Goal: Information Seeking & Learning: Check status

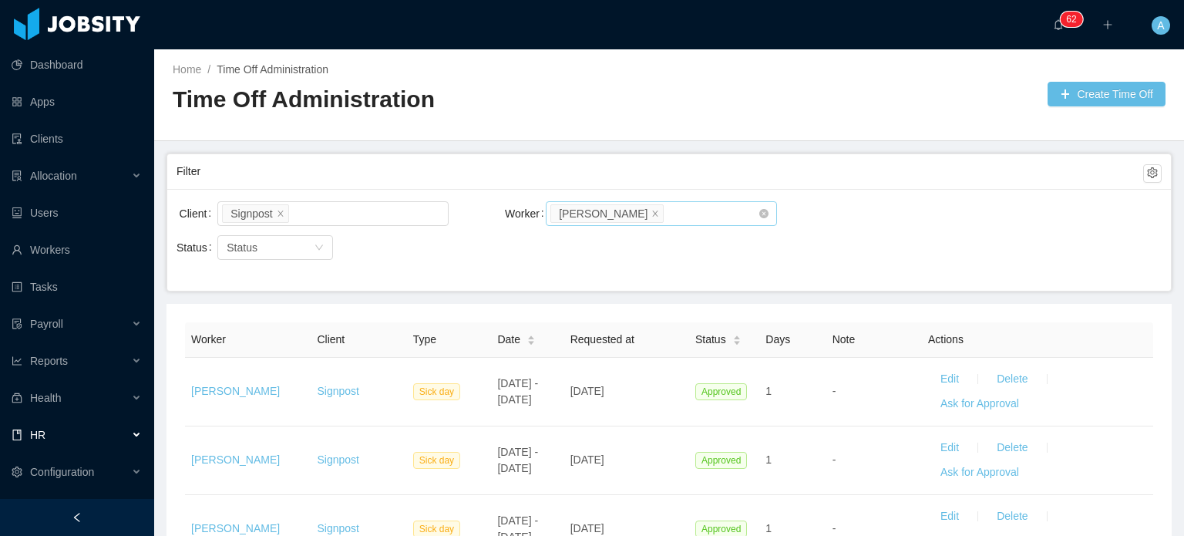
click at [607, 212] on li "[PERSON_NAME]" at bounding box center [607, 213] width 113 height 19
click at [652, 211] on icon "icon: close" at bounding box center [656, 213] width 8 height 8
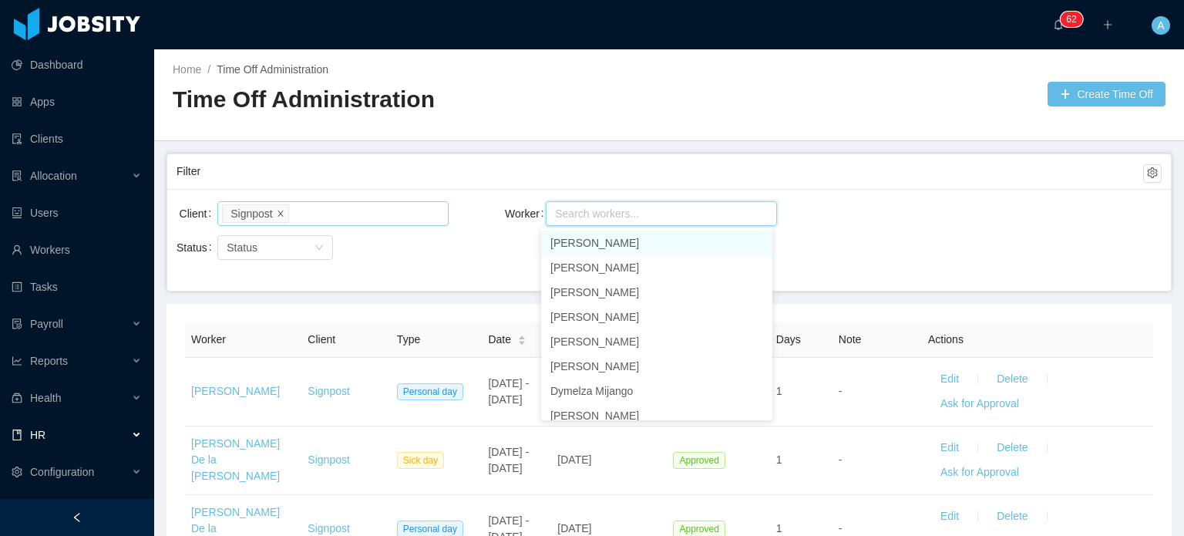
click at [278, 207] on span at bounding box center [281, 213] width 8 height 14
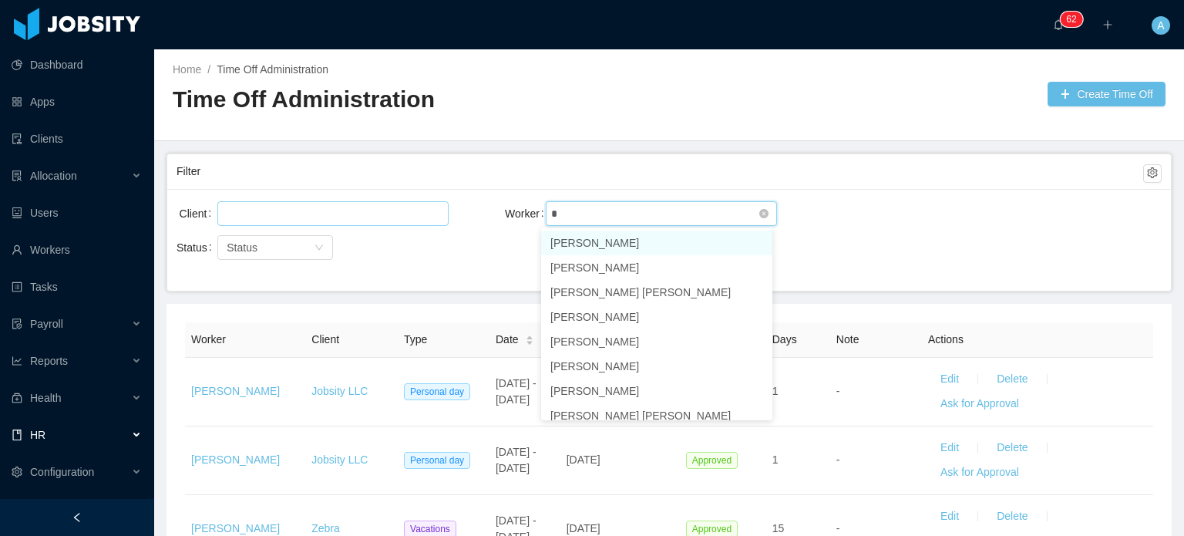
type input "*"
click at [251, 215] on div at bounding box center [330, 213] width 217 height 23
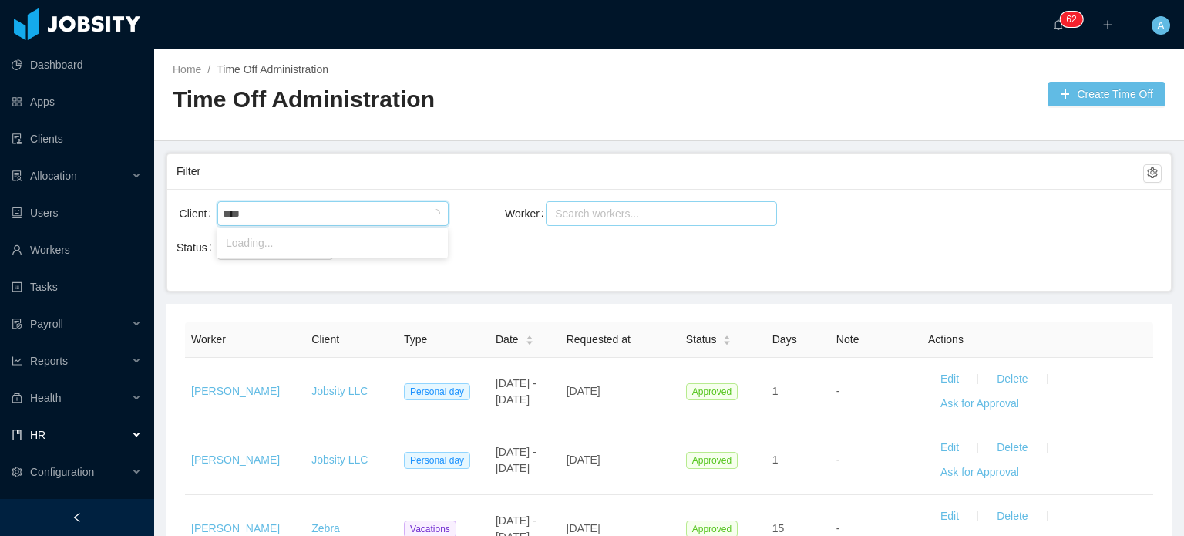
type input "*****"
click at [256, 244] on li "AgateSoftware" at bounding box center [332, 243] width 231 height 25
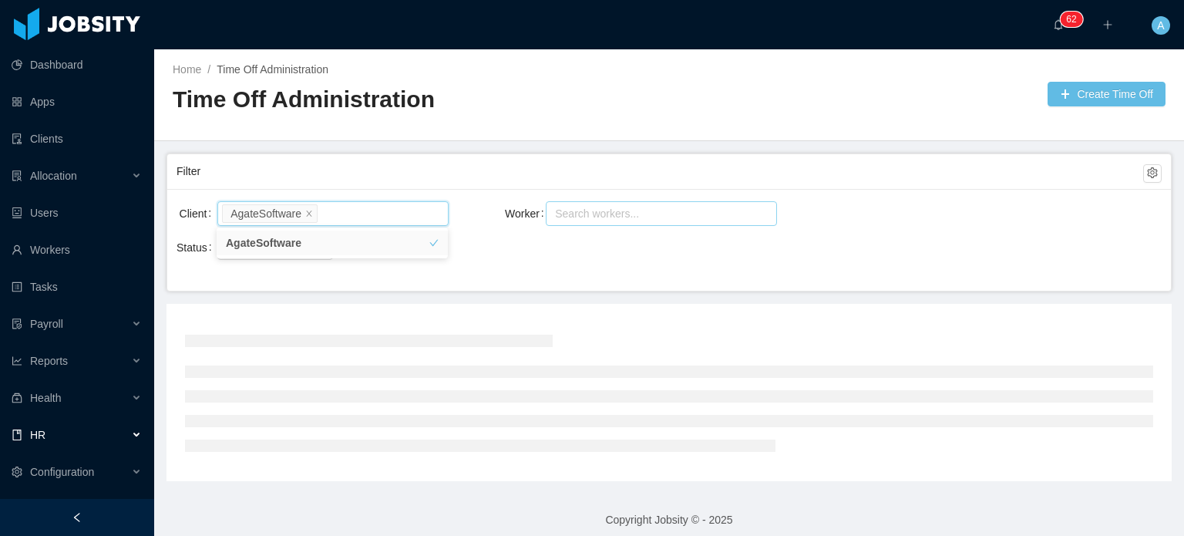
click at [586, 215] on div "Search workers..." at bounding box center [654, 213] width 199 height 15
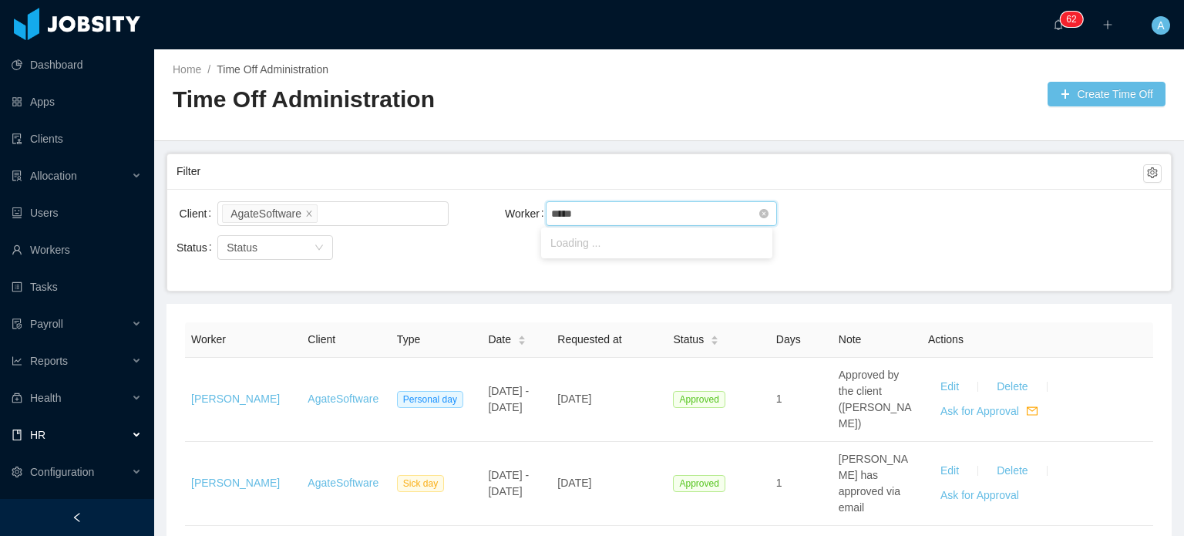
type input "******"
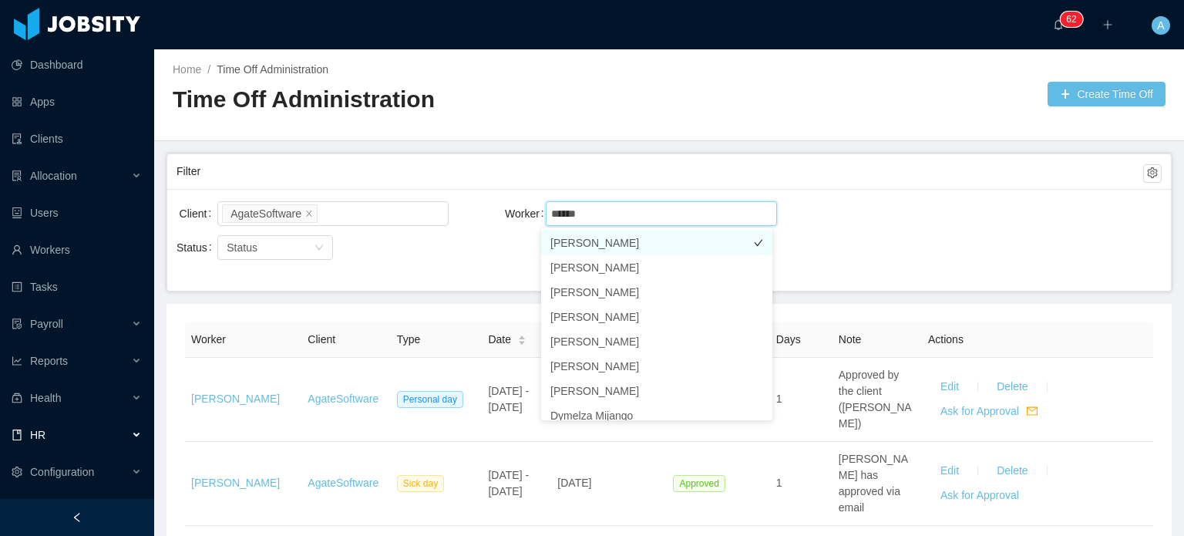
click at [656, 248] on li "[PERSON_NAME]" at bounding box center [656, 243] width 231 height 25
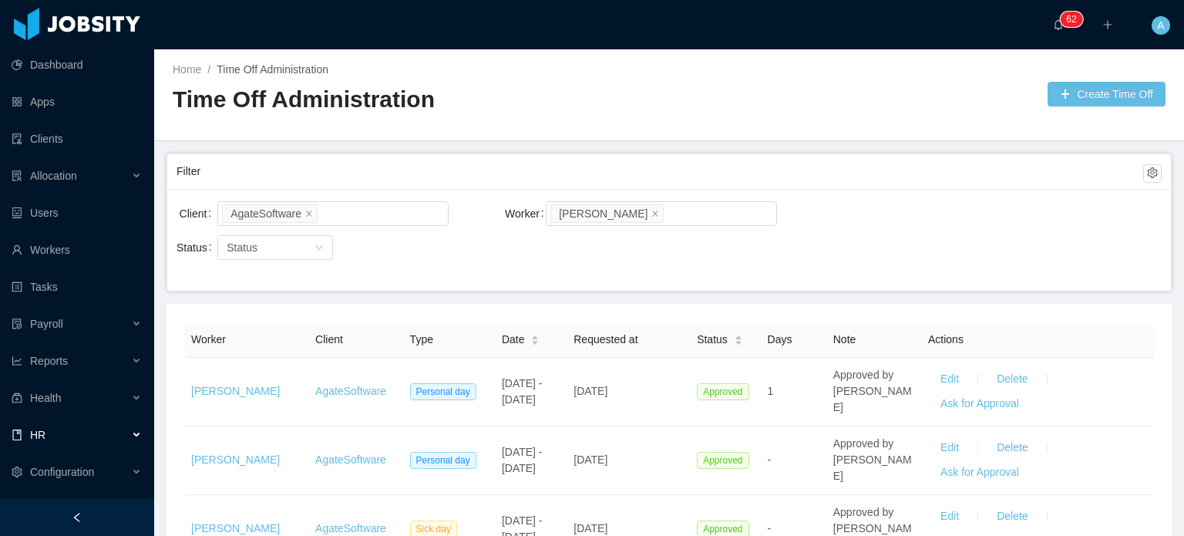
click at [851, 249] on div "Client AgateSoftware Worker Search workers... [PERSON_NAME] Status Status" at bounding box center [669, 240] width 1004 height 102
click at [652, 215] on icon "icon: close" at bounding box center [656, 213] width 8 height 8
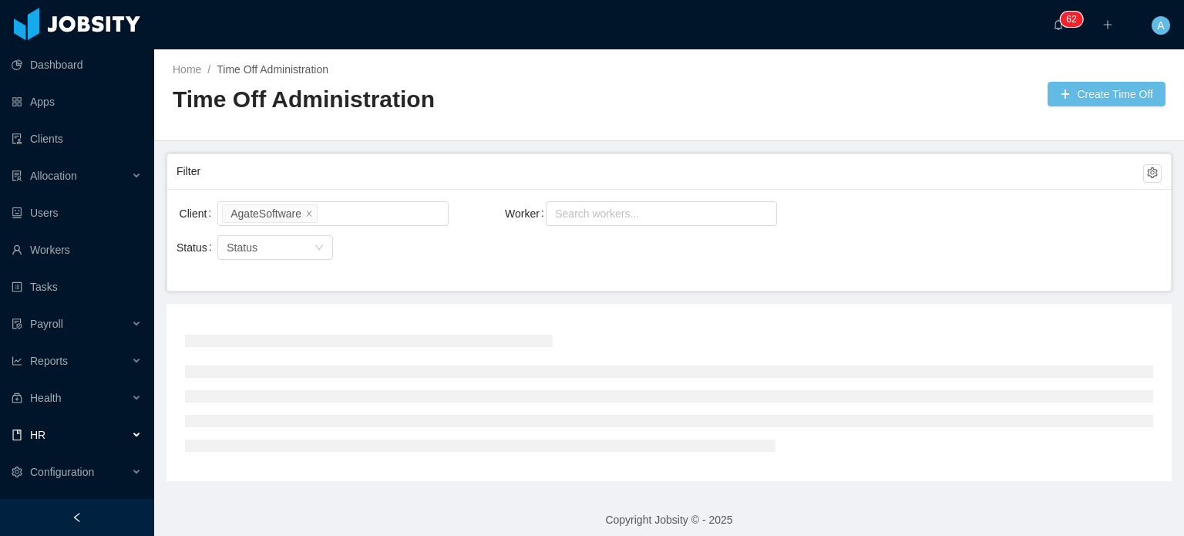
click at [634, 215] on div "Search workers..." at bounding box center [654, 213] width 199 height 15
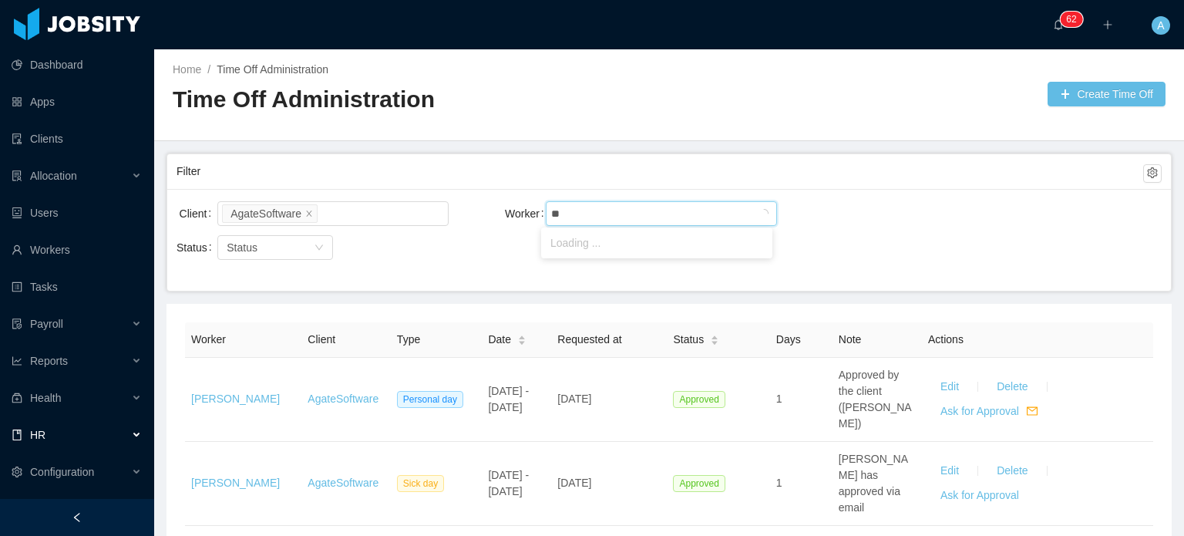
type input "***"
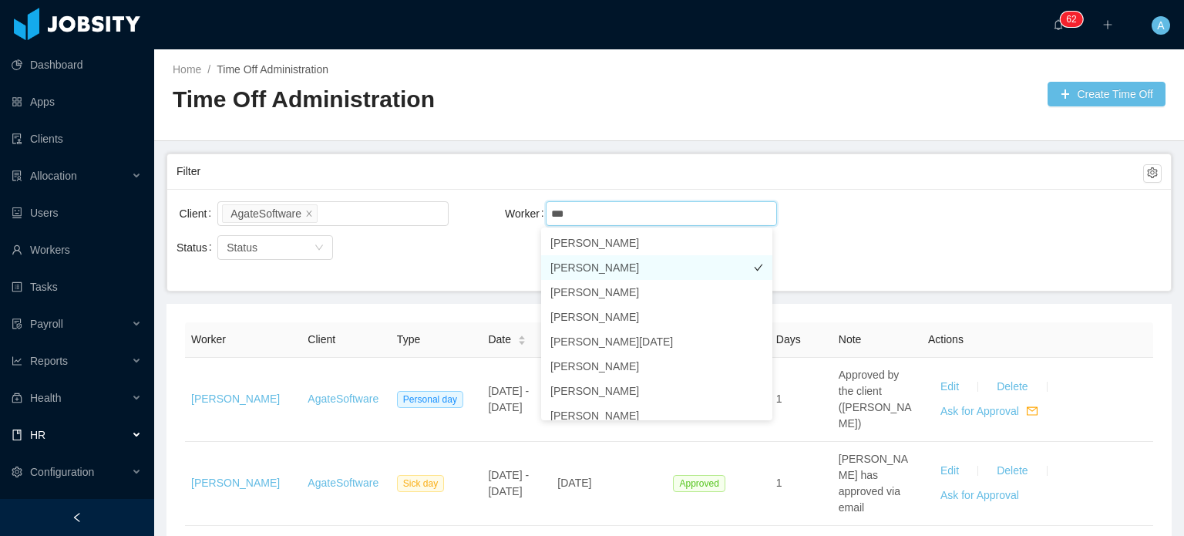
click at [640, 261] on li "[PERSON_NAME]" at bounding box center [656, 267] width 231 height 25
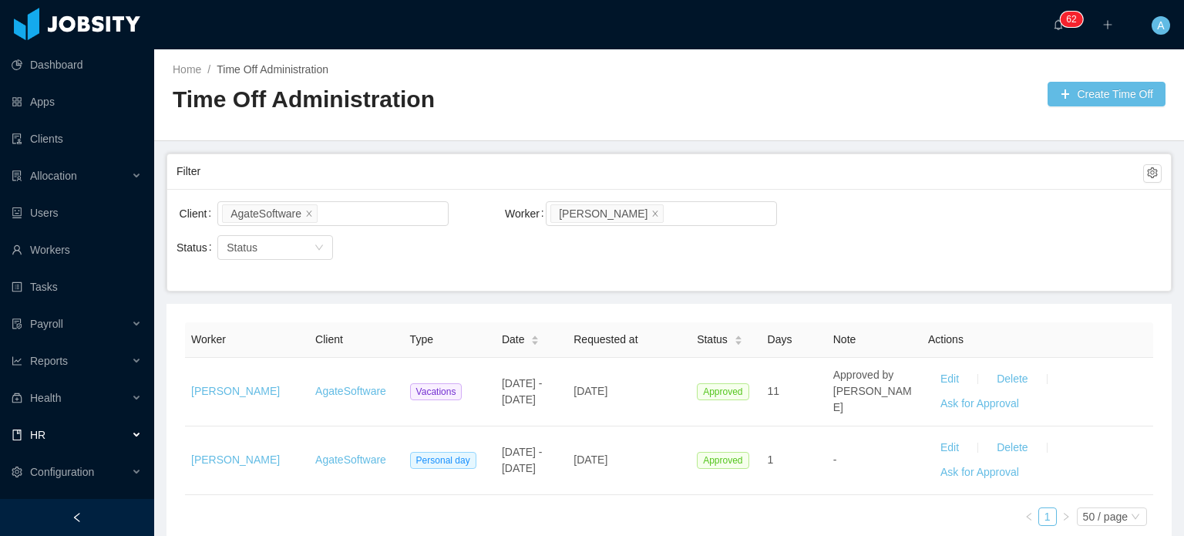
click at [452, 345] on th "Type" at bounding box center [450, 339] width 92 height 35
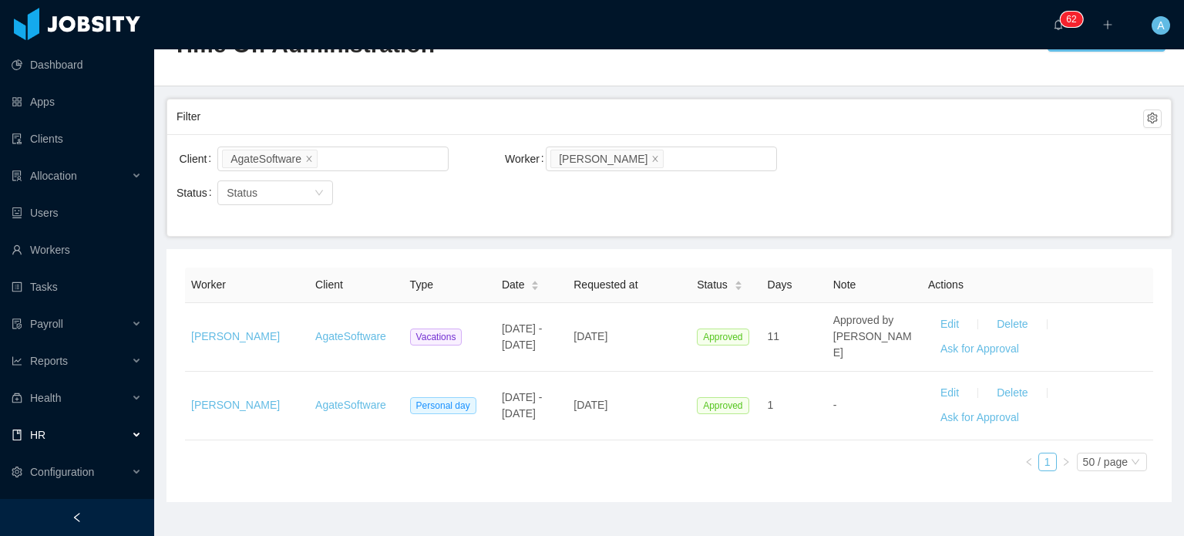
scroll to position [32, 0]
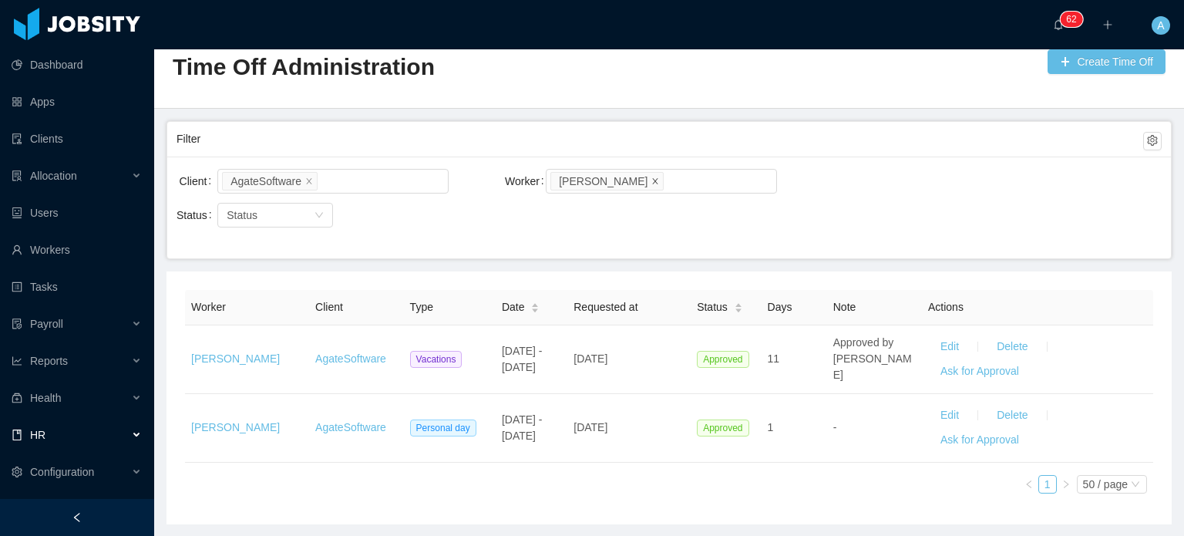
click at [652, 180] on icon "icon: close" at bounding box center [656, 181] width 8 height 8
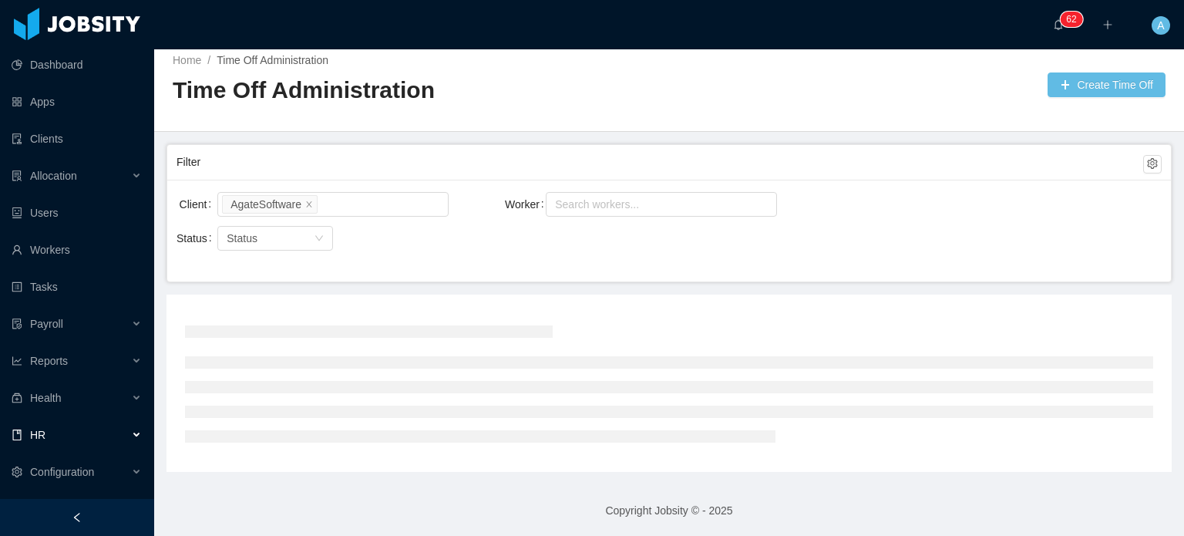
click at [639, 180] on div "Client AgateSoftware Worker Search workers... Status Status" at bounding box center [669, 231] width 1004 height 102
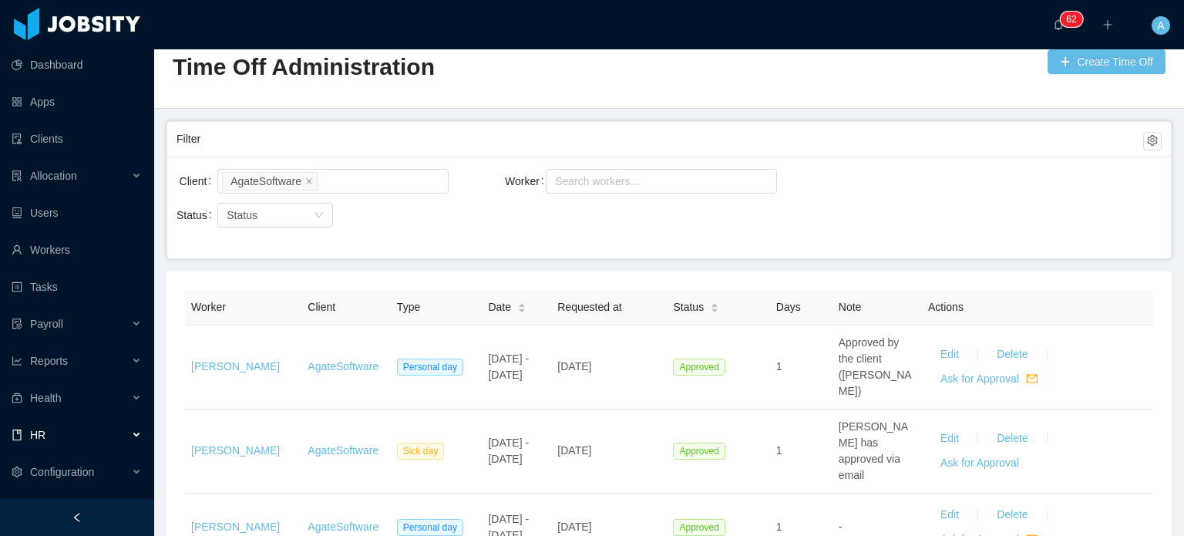
click at [639, 196] on div "Worker Search workers..." at bounding box center [669, 190] width 329 height 49
click at [642, 185] on div "Search workers..." at bounding box center [654, 181] width 199 height 15
type input "****"
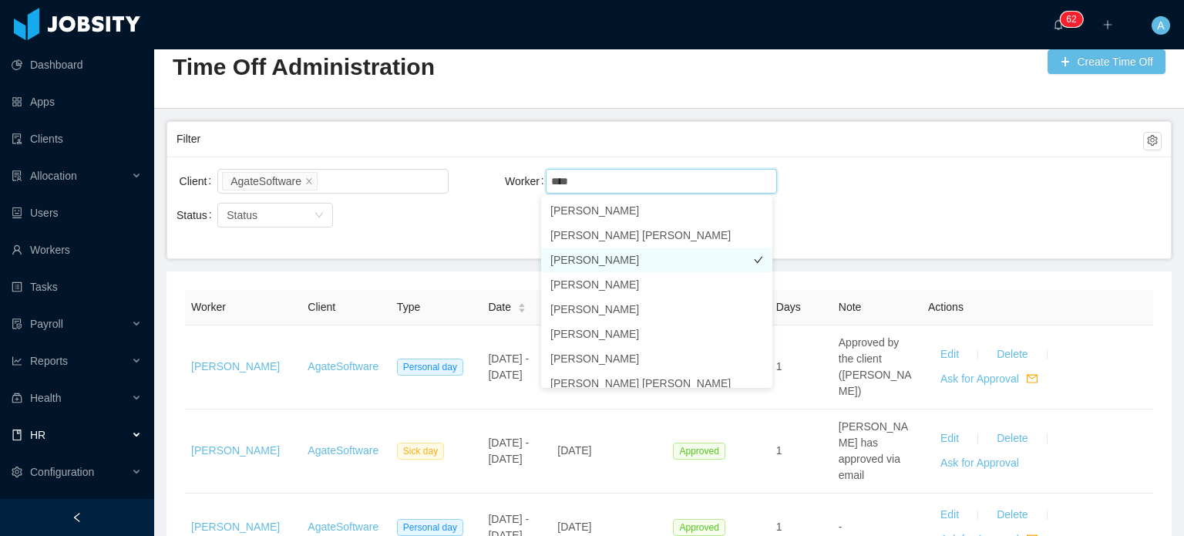
click at [638, 263] on li "[PERSON_NAME]" at bounding box center [656, 260] width 231 height 25
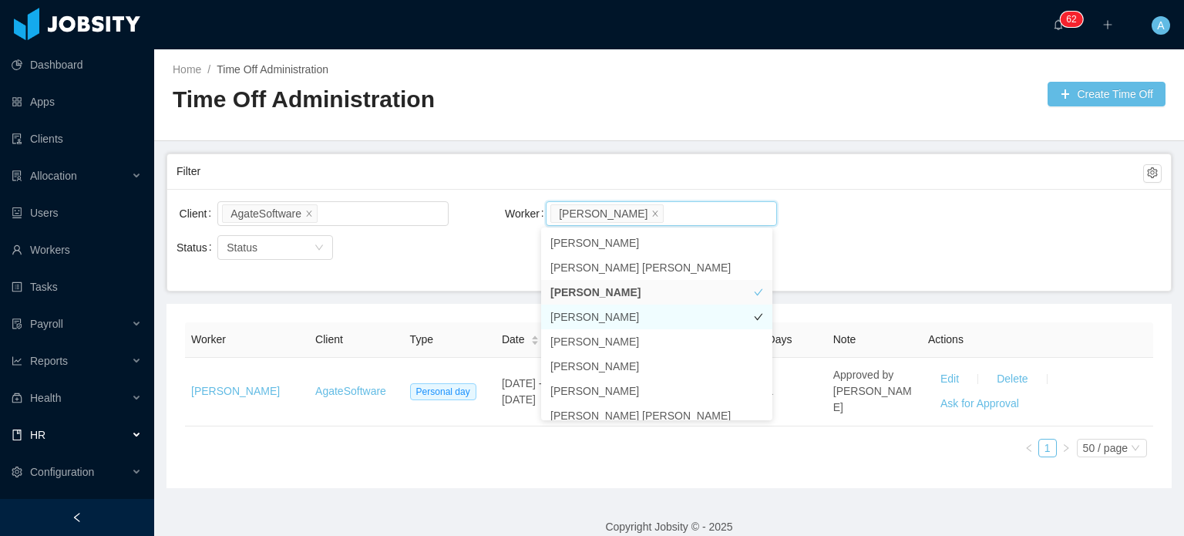
click at [608, 315] on li "[PERSON_NAME]" at bounding box center [656, 317] width 231 height 25
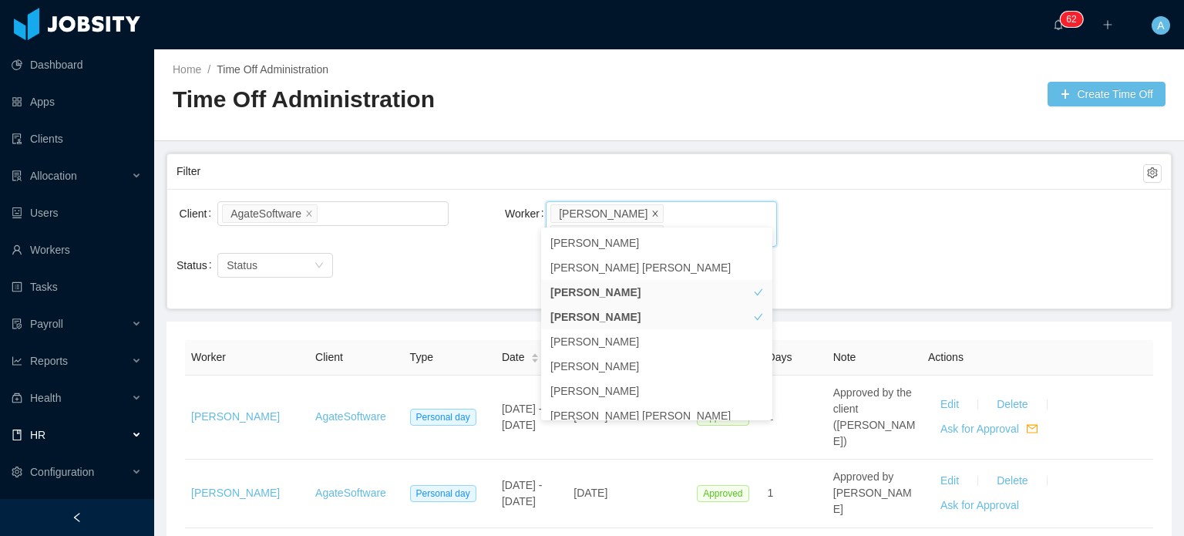
click at [652, 210] on icon "icon: close" at bounding box center [656, 213] width 8 height 8
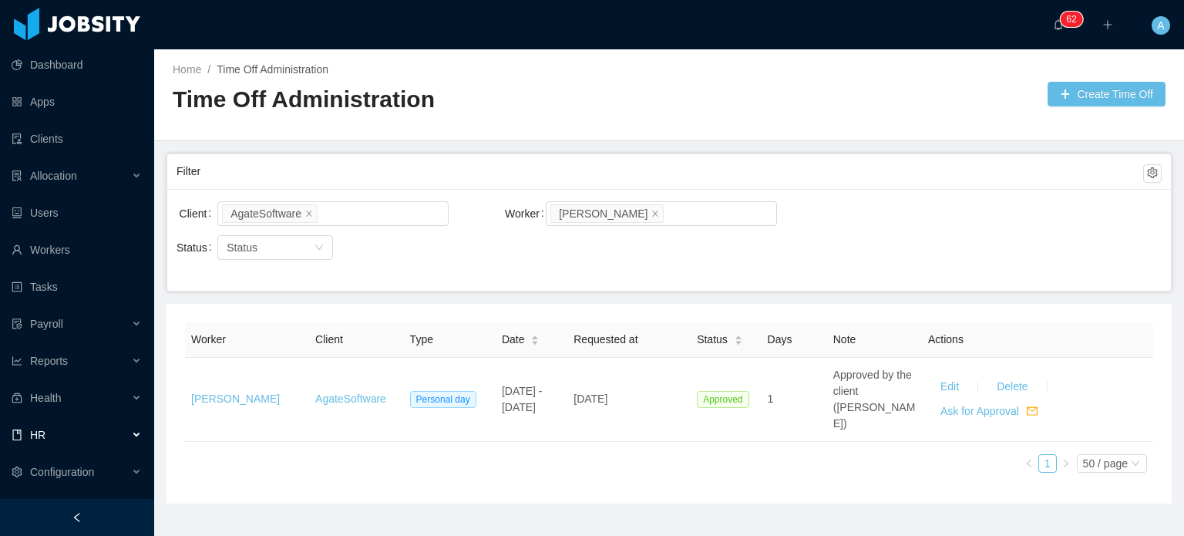
click at [777, 159] on div "Filter" at bounding box center [660, 171] width 967 height 29
click at [652, 211] on icon "icon: close" at bounding box center [656, 213] width 8 height 8
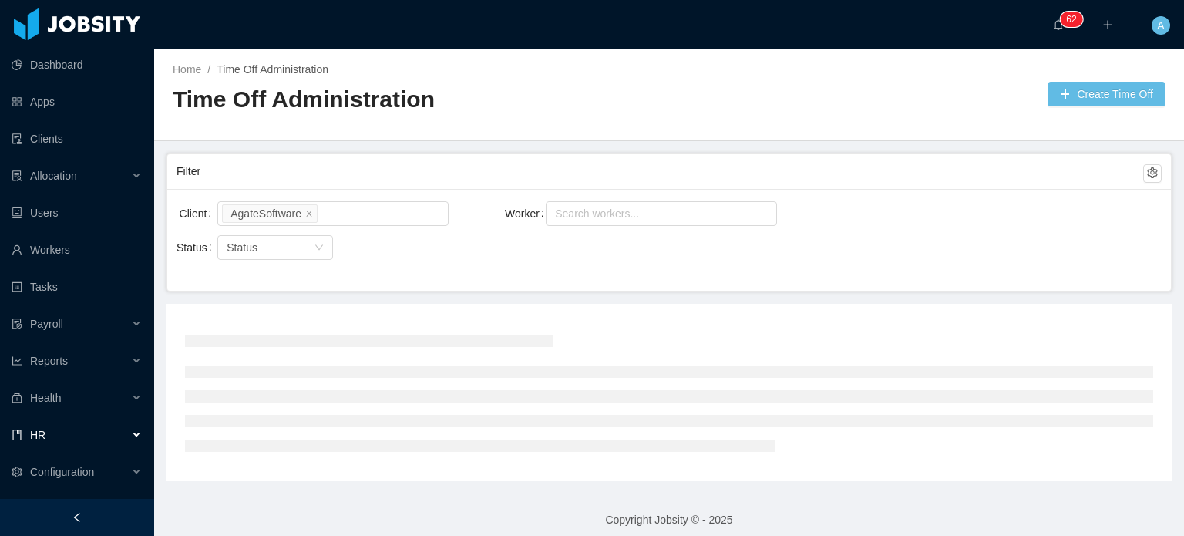
click at [618, 211] on div "Search workers..." at bounding box center [654, 213] width 199 height 15
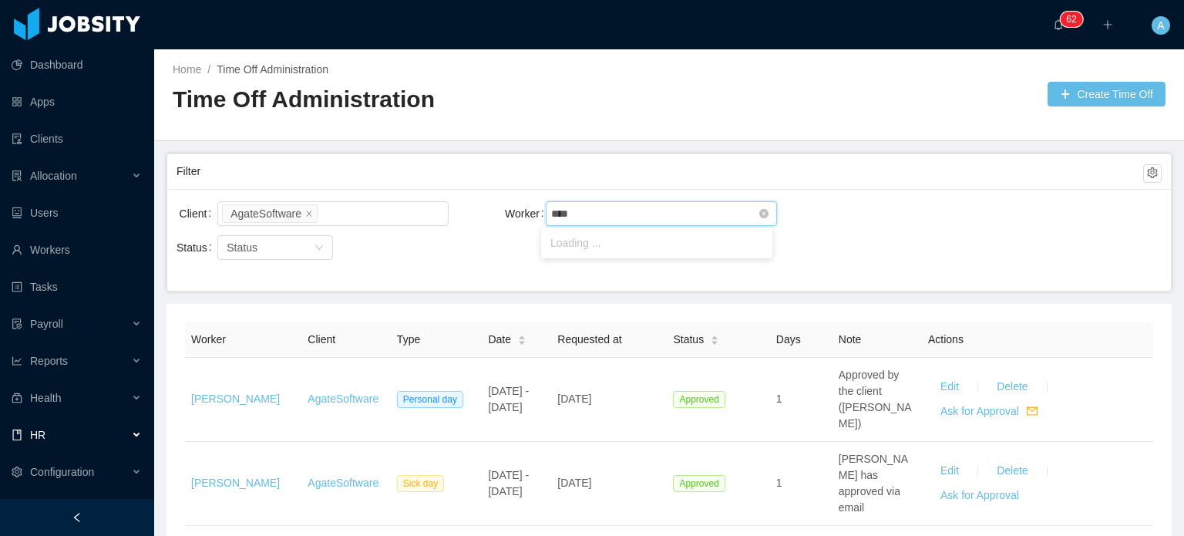
type input "*****"
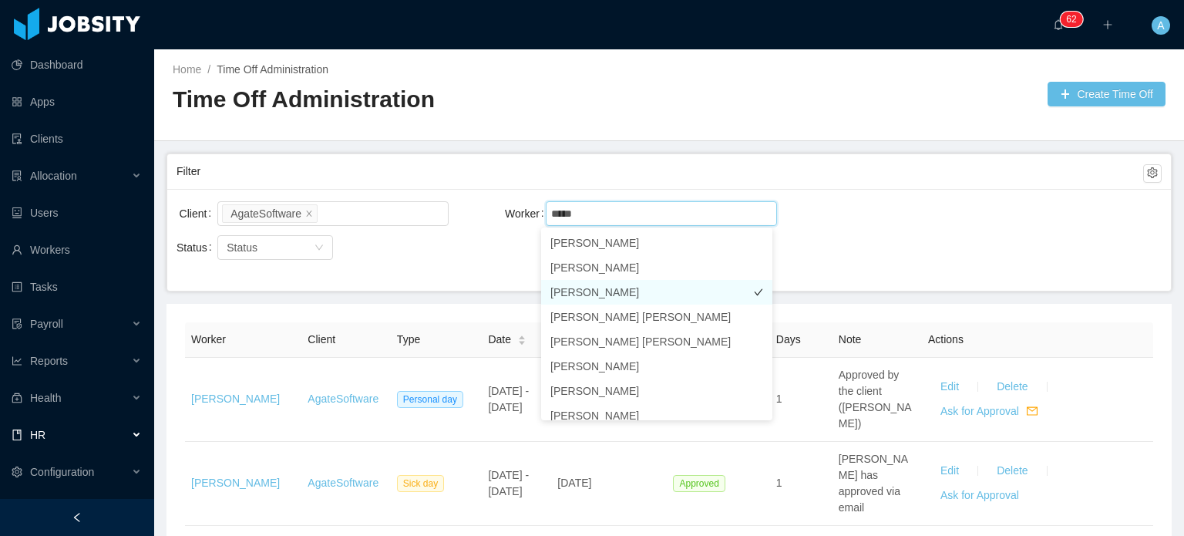
click at [624, 289] on li "[PERSON_NAME]" at bounding box center [656, 292] width 231 height 25
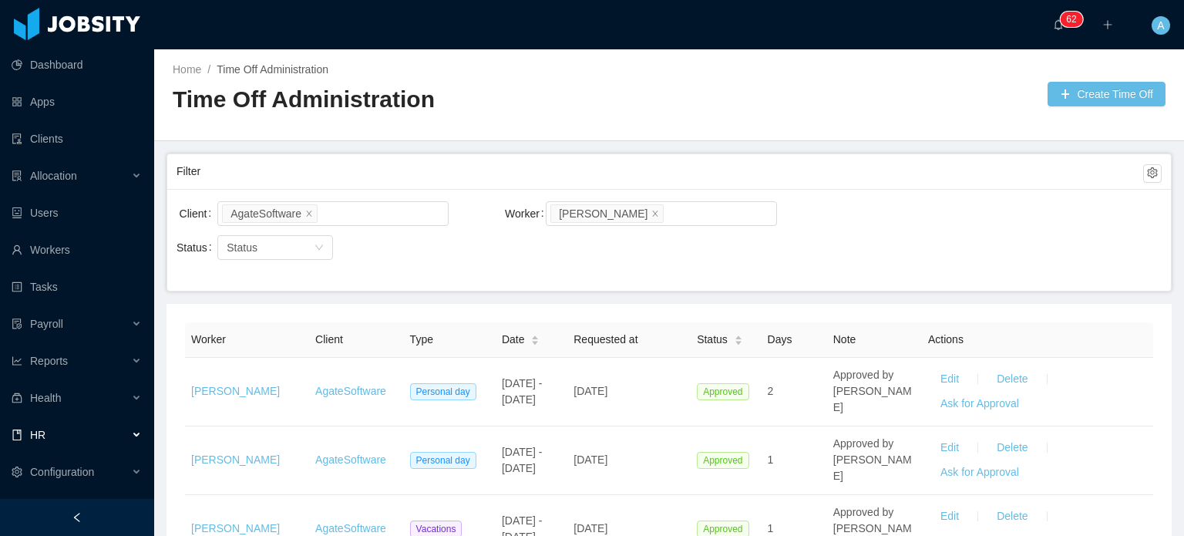
click at [794, 145] on main "Home / Time Off Administration / Time Off Administration Create Time Off Filter…" at bounding box center [669, 292] width 1030 height 487
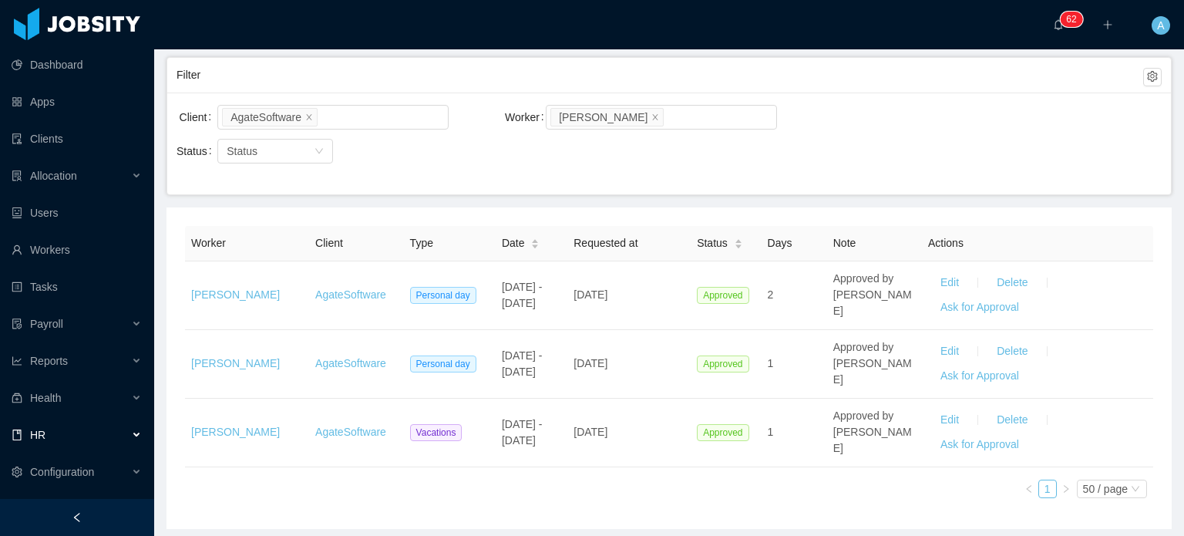
scroll to position [97, 0]
